Goal: Task Accomplishment & Management: Complete application form

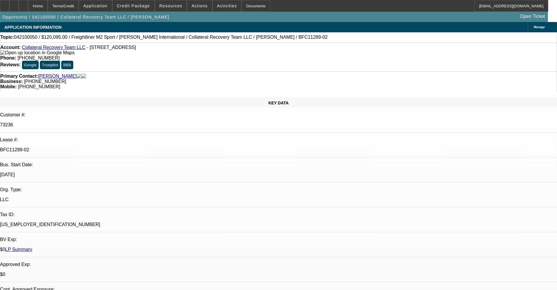
select select "0"
select select "2"
select select "0"
select select "6"
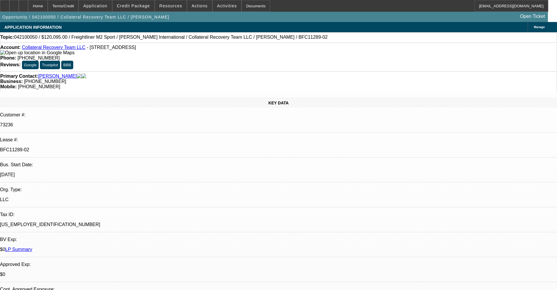
select select "0"
select select "2"
select select "0"
select select "6"
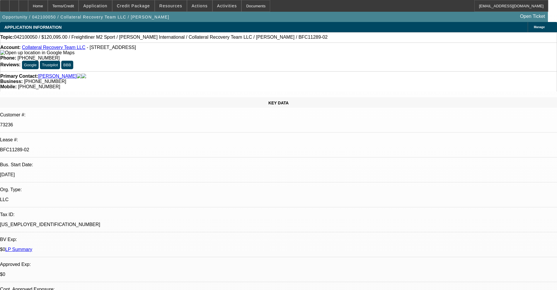
select select "0"
select select "6"
select select "0"
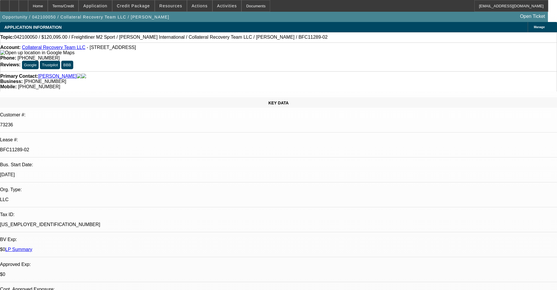
select select "0"
select select "6"
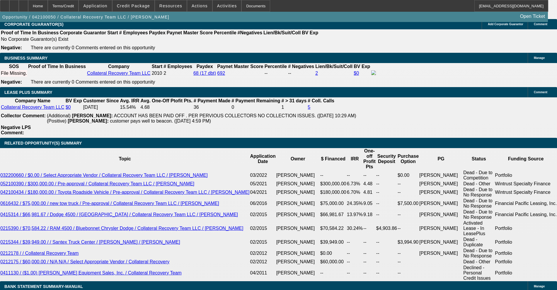
scroll to position [950, 0]
